Goal: Task Accomplishment & Management: Complete application form

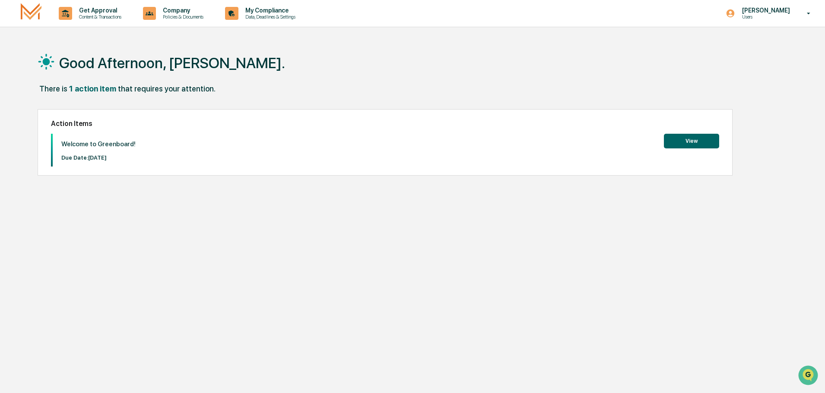
click at [691, 140] on button "View" at bounding box center [691, 141] width 55 height 15
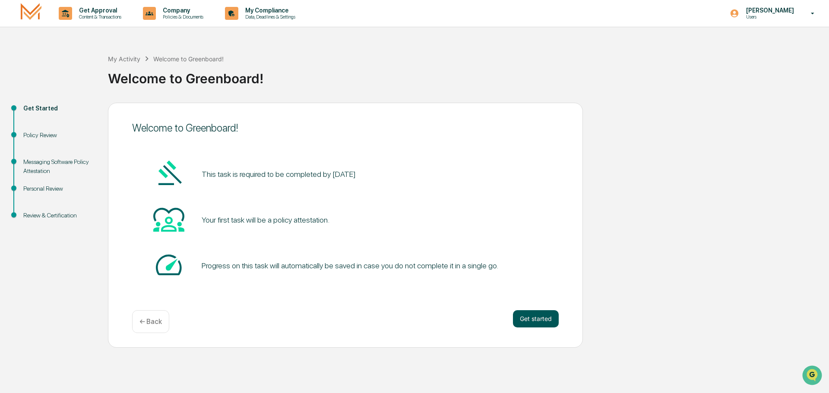
click at [534, 318] on button "Get started" at bounding box center [536, 318] width 46 height 17
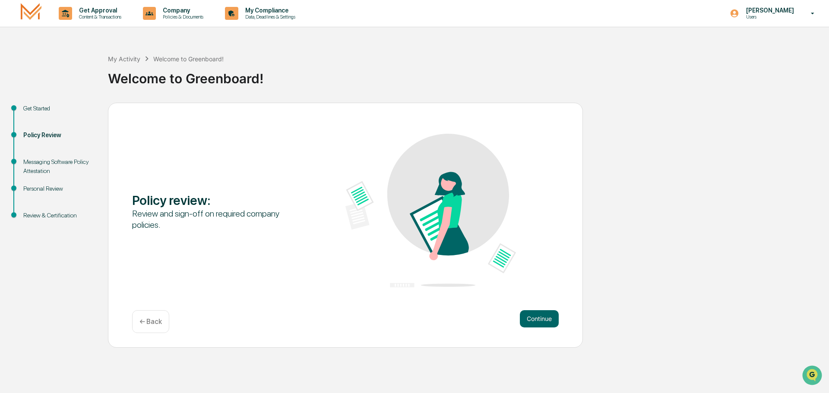
click at [534, 318] on button "Continue" at bounding box center [539, 318] width 39 height 17
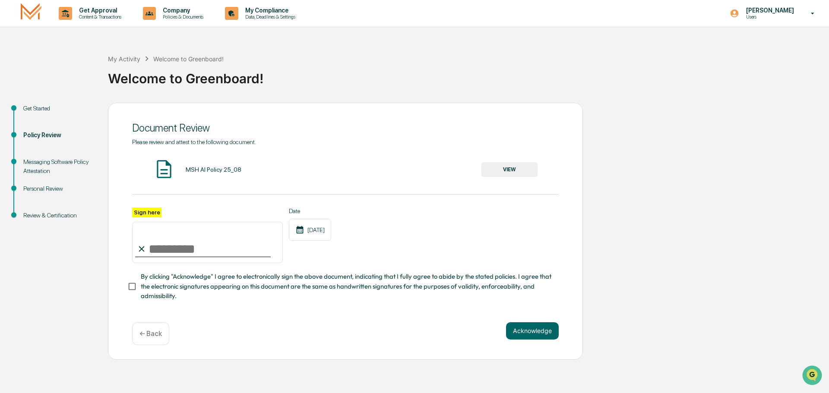
click at [146, 253] on icon at bounding box center [141, 248] width 9 height 9
click at [153, 247] on input "Sign here" at bounding box center [207, 242] width 151 height 41
type input "**********"
click at [532, 336] on button "Acknowledge" at bounding box center [532, 331] width 53 height 17
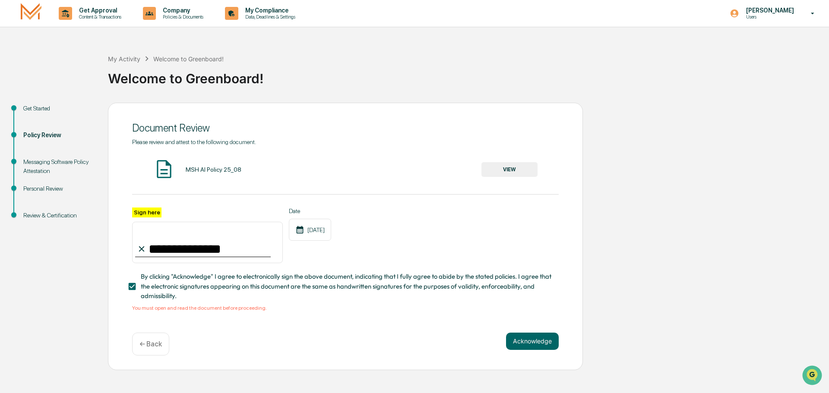
click at [500, 170] on button "VIEW" at bounding box center [509, 169] width 56 height 15
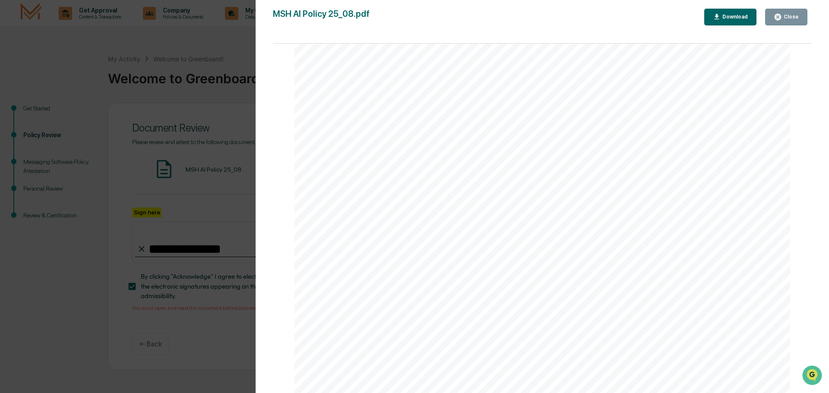
scroll to position [1651, 0]
click at [351, 299] on div "AI Policy Generative Artificial Intelligence [PERSON_NAME] & Co., Member FINRA/…" at bounding box center [542, 73] width 496 height 642
click at [351, 310] on span "Signature" at bounding box center [364, 313] width 33 height 8
click at [787, 16] on div "Close" at bounding box center [790, 17] width 17 height 6
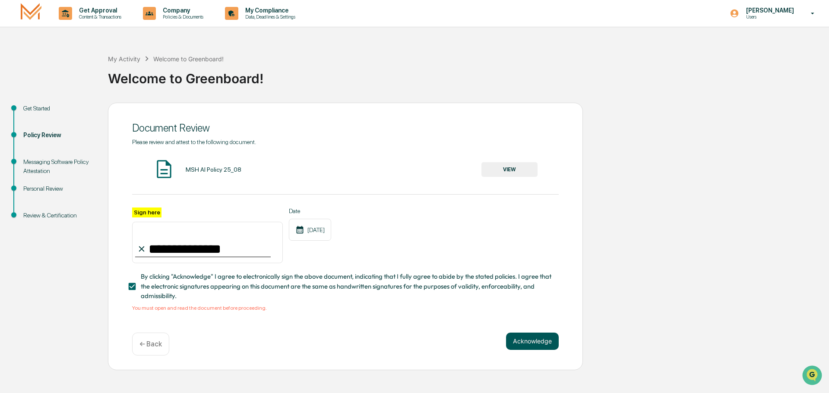
click at [526, 345] on button "Acknowledge" at bounding box center [532, 341] width 53 height 17
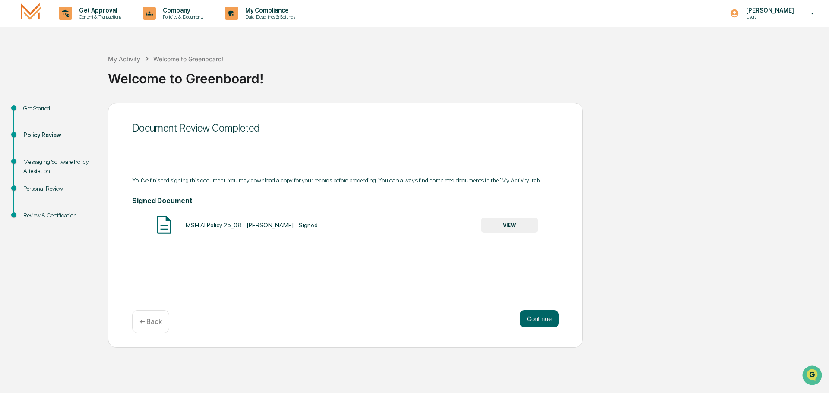
click at [511, 229] on button "VIEW" at bounding box center [509, 225] width 56 height 15
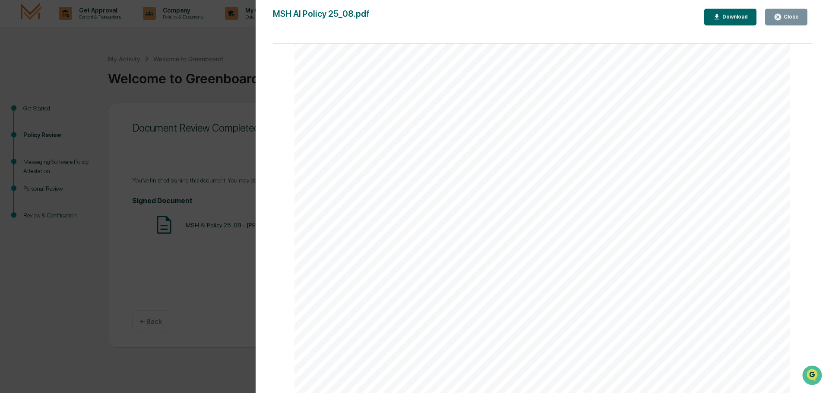
scroll to position [2148, 0]
click at [732, 16] on div "Download" at bounding box center [734, 17] width 27 height 6
click at [791, 21] on div "Close" at bounding box center [786, 17] width 25 height 8
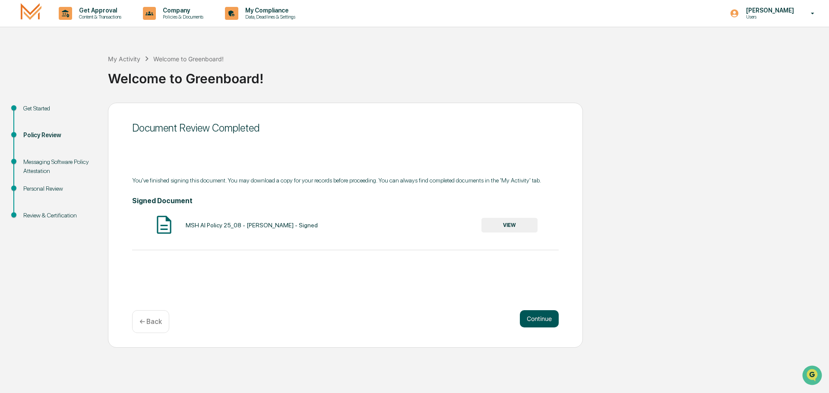
click at [543, 321] on button "Continue" at bounding box center [539, 318] width 39 height 17
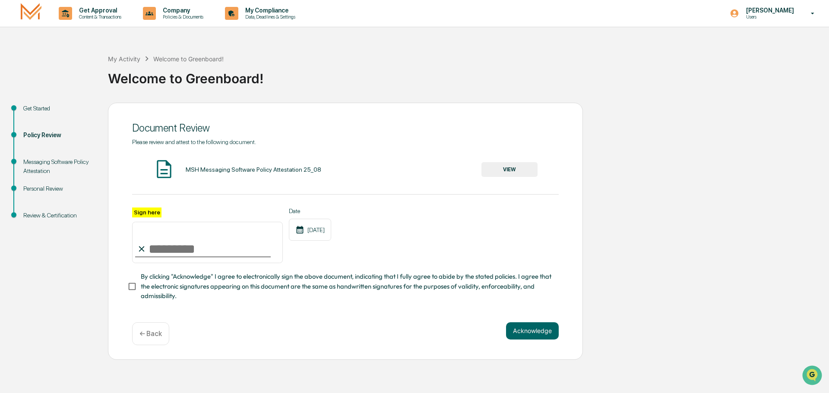
click at [242, 171] on div "MSH Messaging Software Policy Attestation 25_08" at bounding box center [254, 169] width 136 height 7
click at [507, 170] on button "VIEW" at bounding box center [509, 169] width 56 height 15
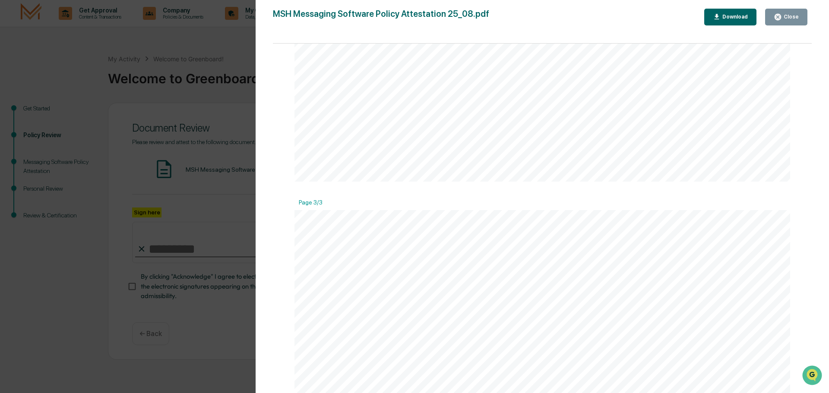
scroll to position [1089, 0]
click at [787, 19] on div "Close" at bounding box center [790, 17] width 17 height 6
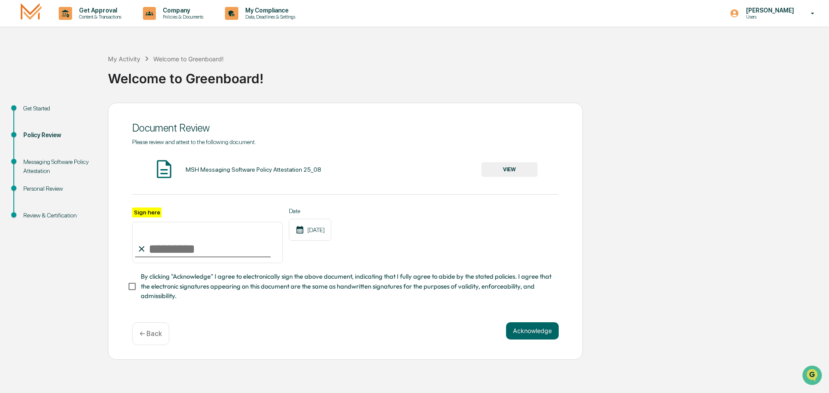
click at [165, 252] on input "Sign here" at bounding box center [207, 242] width 151 height 41
type input "**********"
click at [527, 334] on button "Acknowledge" at bounding box center [532, 331] width 53 height 17
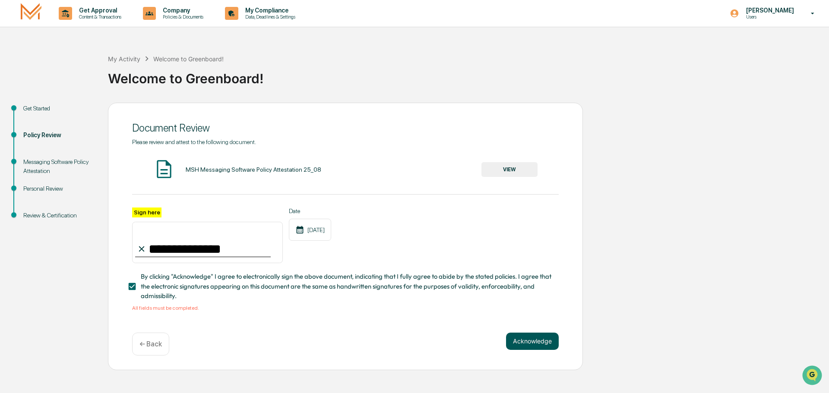
click at [533, 344] on button "Acknowledge" at bounding box center [532, 341] width 53 height 17
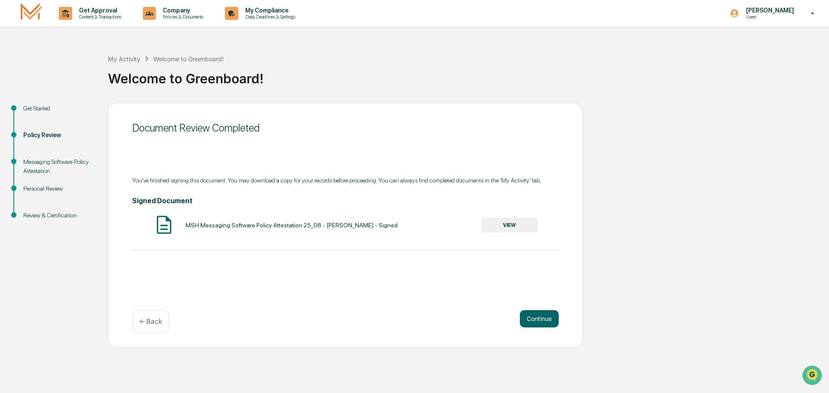
click at [518, 225] on button "VIEW" at bounding box center [509, 225] width 56 height 15
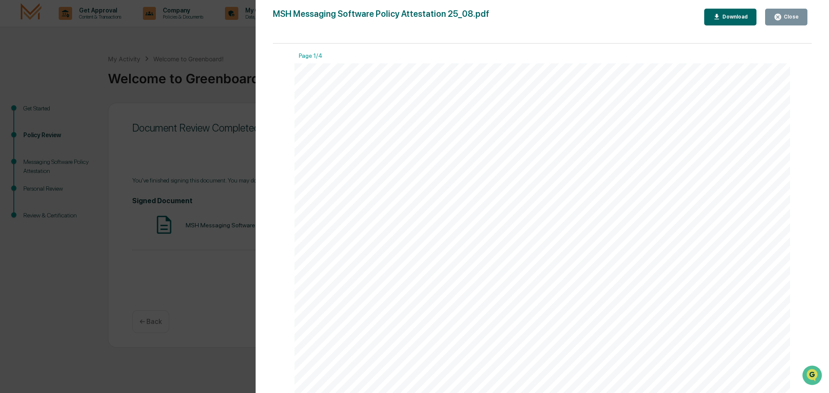
click at [731, 21] on div "Download" at bounding box center [730, 17] width 35 height 8
click at [795, 16] on div "Close" at bounding box center [790, 17] width 17 height 6
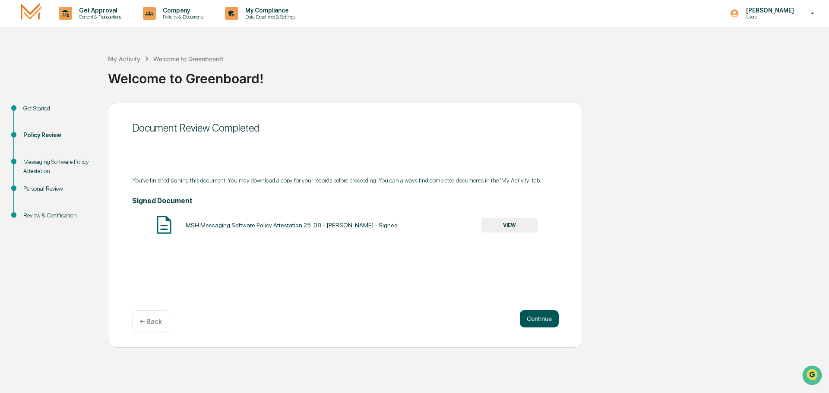
click at [535, 316] on button "Continue" at bounding box center [539, 318] width 39 height 17
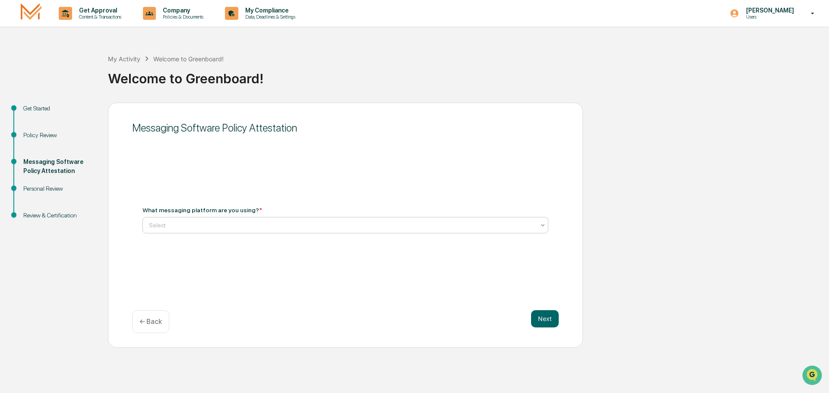
click at [186, 228] on div at bounding box center [342, 225] width 386 height 9
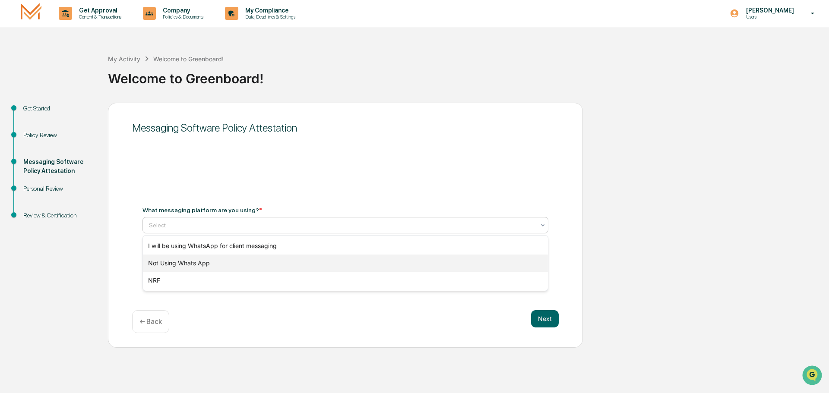
click at [205, 266] on div "Not Using Whats App" at bounding box center [345, 263] width 405 height 17
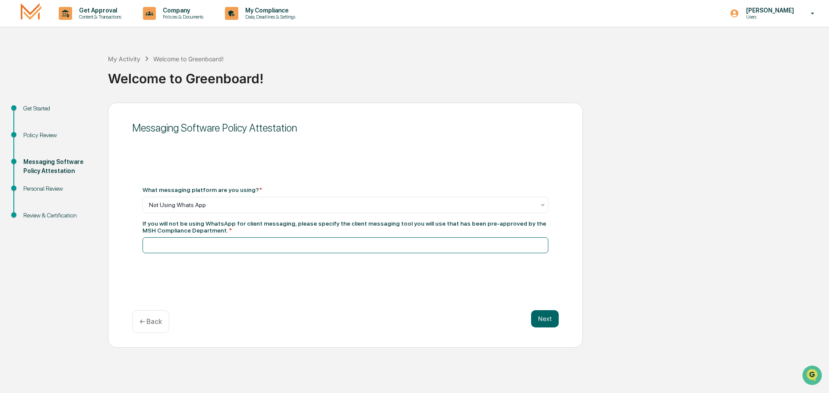
click at [243, 242] on input at bounding box center [345, 245] width 406 height 16
click at [824, 382] on div "Get Approval Content & Transactions Company Policies & Documents My Compliance …" at bounding box center [414, 196] width 829 height 393
click at [165, 250] on input at bounding box center [345, 245] width 406 height 16
type input "**********"
click at [547, 316] on button "Next" at bounding box center [545, 318] width 28 height 17
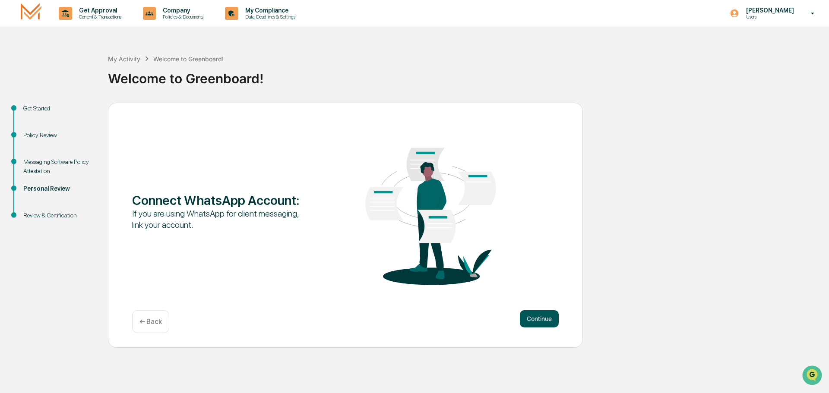
click at [535, 319] on button "Continue" at bounding box center [539, 318] width 39 height 17
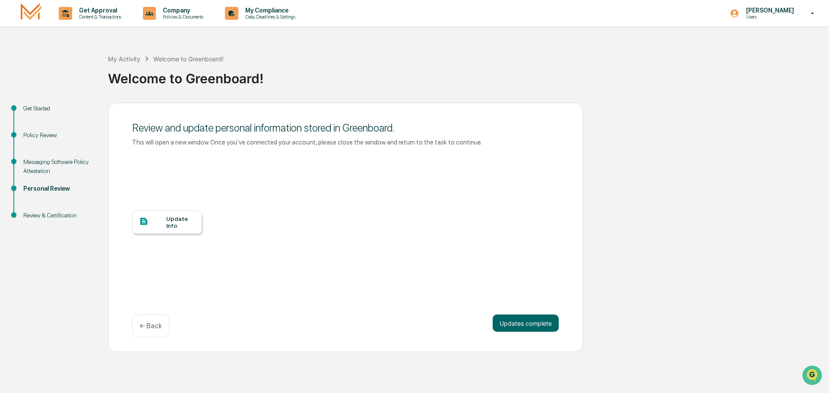
click at [171, 222] on div "Update Info" at bounding box center [180, 222] width 29 height 14
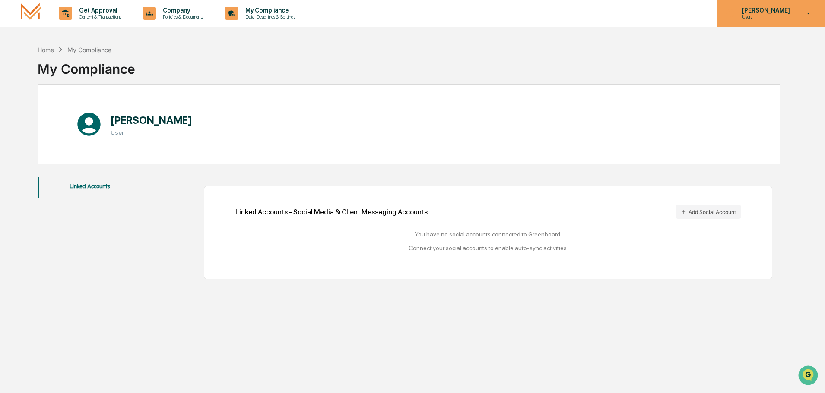
click at [808, 9] on icon at bounding box center [808, 13] width 15 height 8
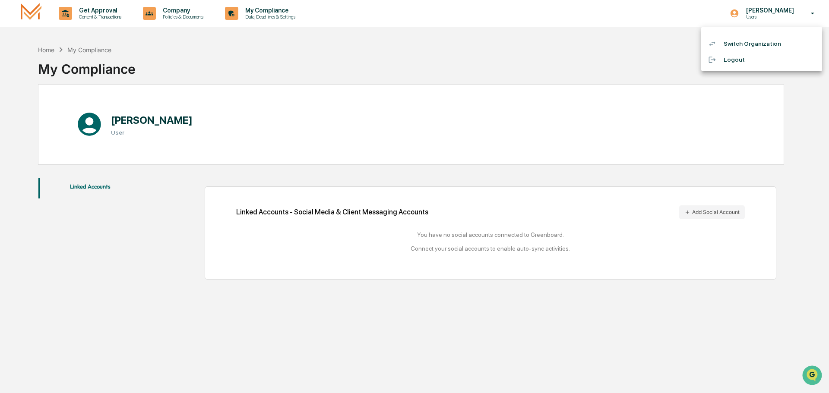
click at [620, 61] on div at bounding box center [414, 196] width 829 height 393
